Goal: Information Seeking & Learning: Learn about a topic

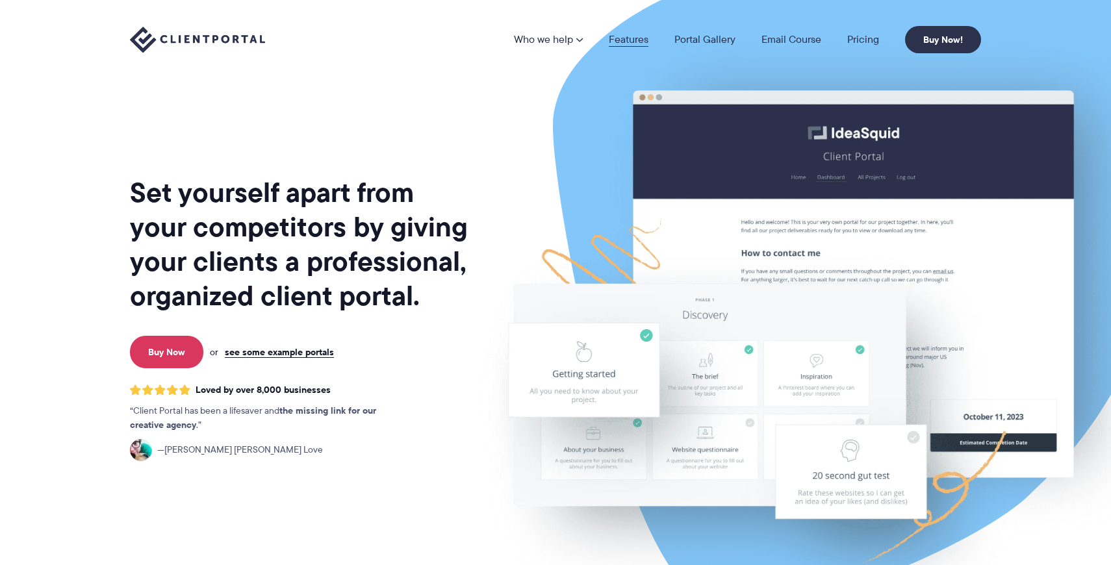
click at [625, 40] on link "Features" at bounding box center [629, 39] width 40 height 10
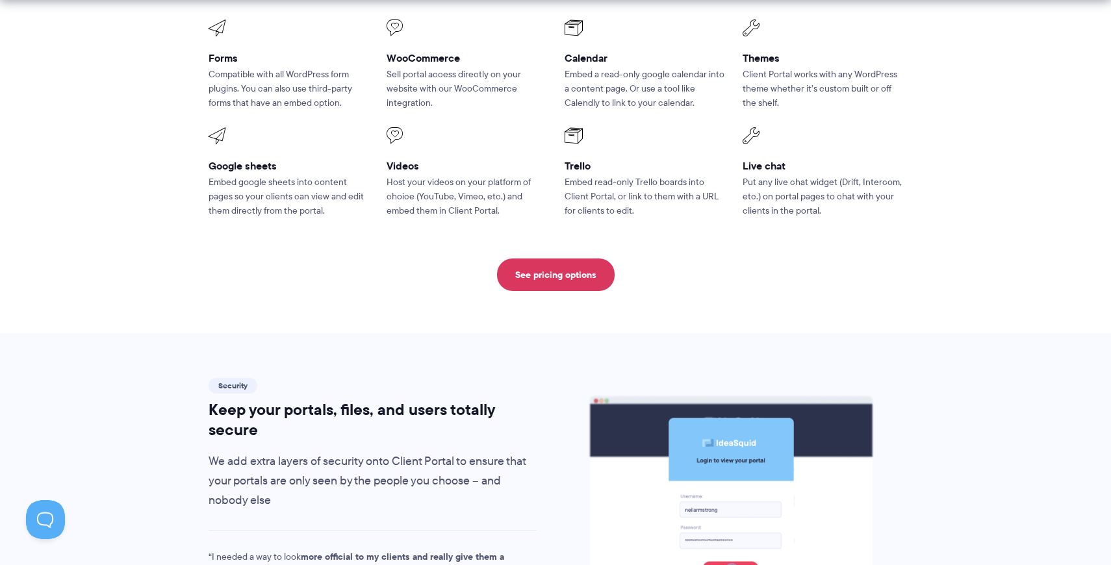
scroll to position [2010, 0]
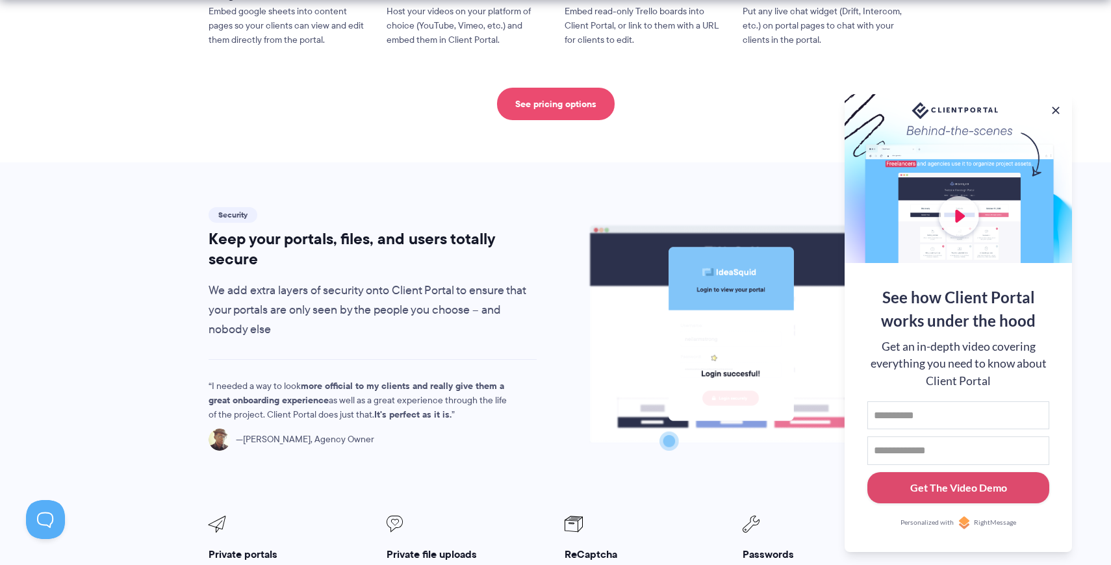
click at [557, 88] on link "See pricing options" at bounding box center [556, 104] width 118 height 32
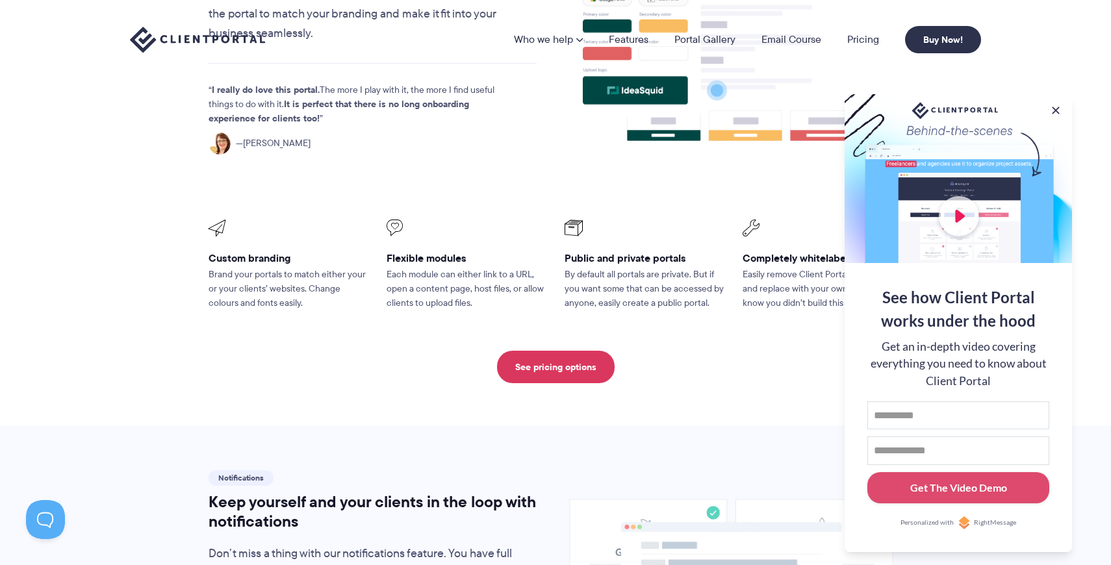
scroll to position [0, 0]
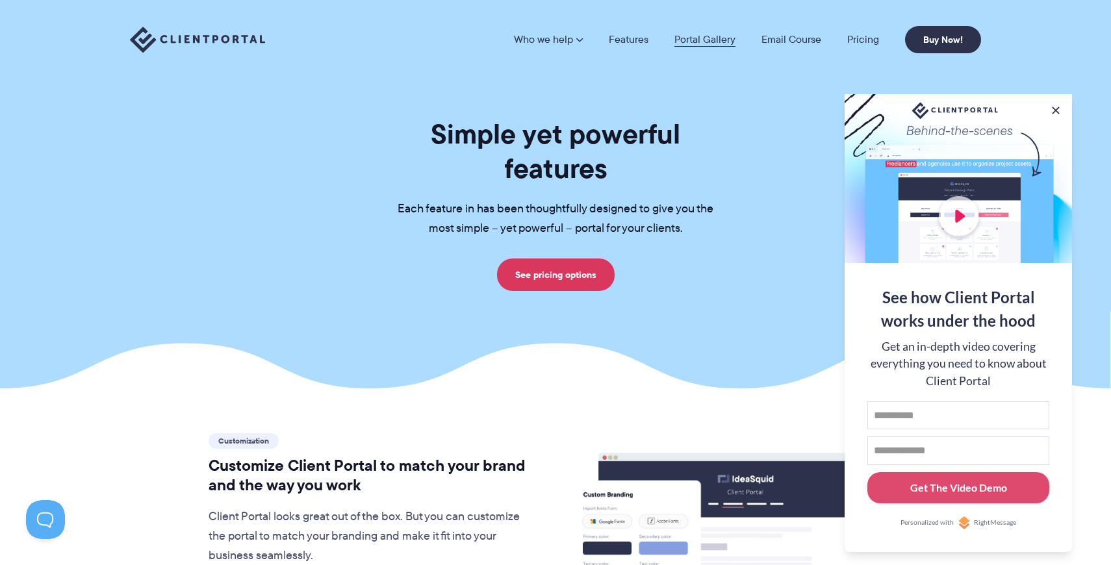
click at [707, 39] on link "Portal Gallery" at bounding box center [705, 39] width 61 height 10
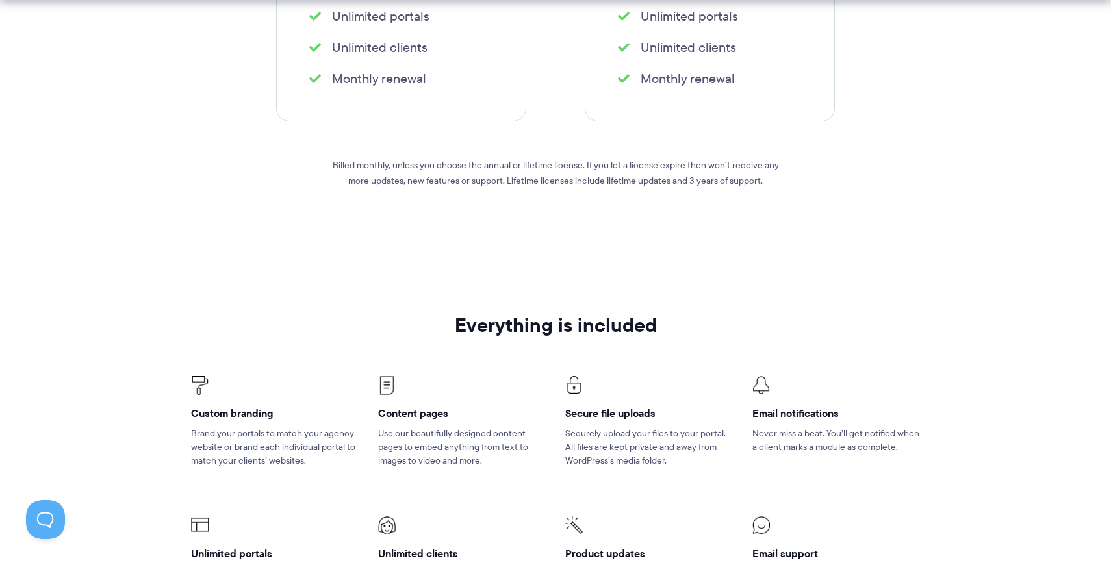
scroll to position [661, 0]
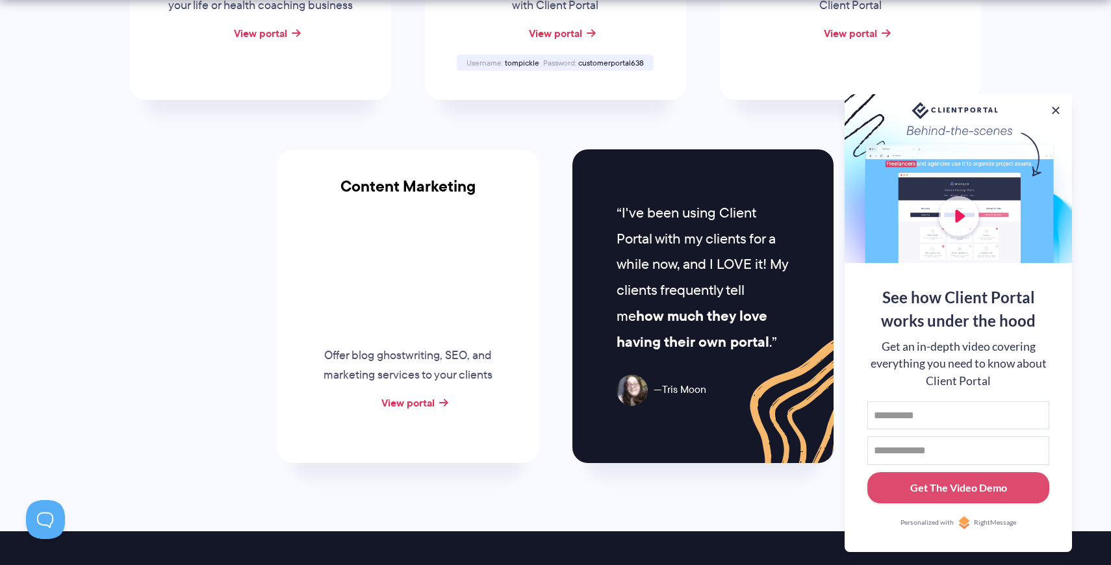
scroll to position [1281, 0]
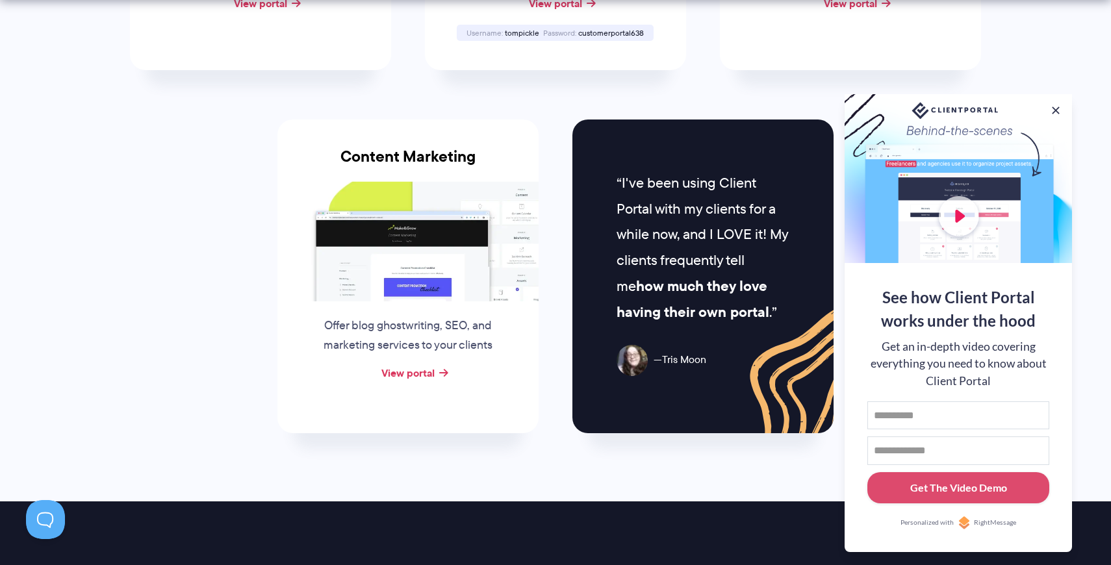
click at [1056, 99] on div at bounding box center [958, 178] width 227 height 169
click at [1056, 103] on button at bounding box center [1056, 111] width 16 height 16
